Goal: Find specific page/section: Find specific page/section

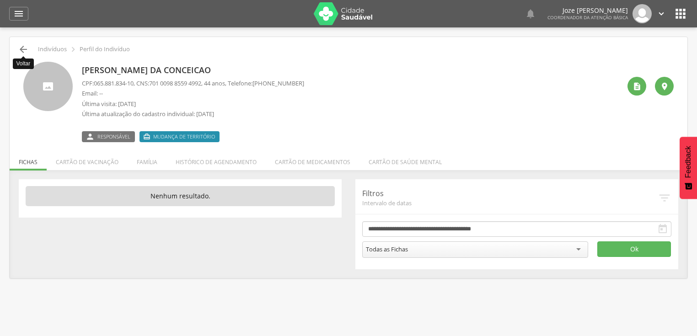
click at [21, 47] on icon "" at bounding box center [23, 49] width 11 height 11
click at [122, 137] on span "Responsável" at bounding box center [113, 136] width 33 height 7
click at [121, 135] on span "Responsável" at bounding box center [113, 136] width 33 height 7
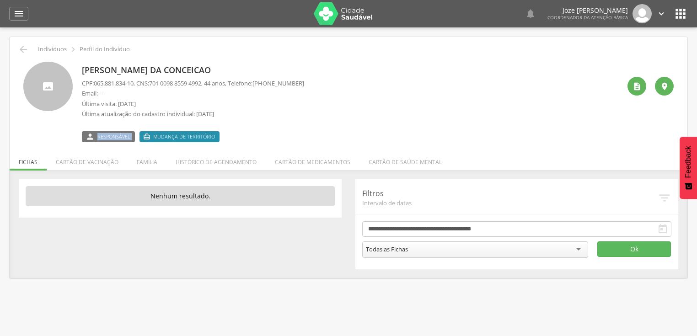
click at [121, 135] on span "Responsável" at bounding box center [113, 136] width 33 height 7
click at [187, 135] on span "Mudança de território" at bounding box center [184, 136] width 62 height 7
